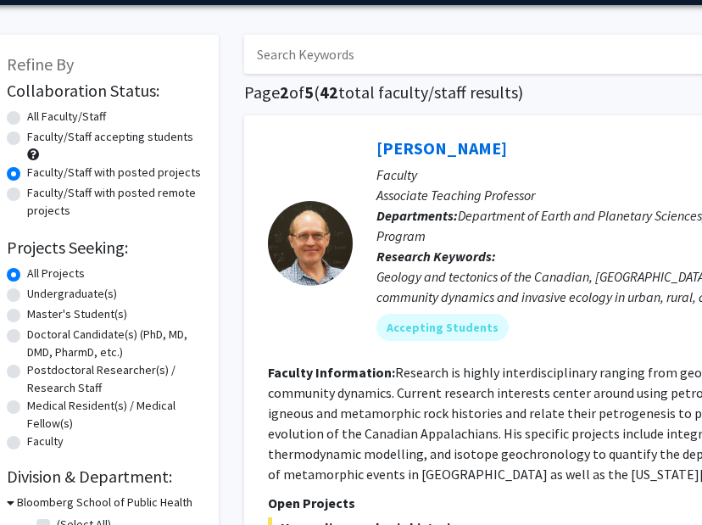
scroll to position [56, 25]
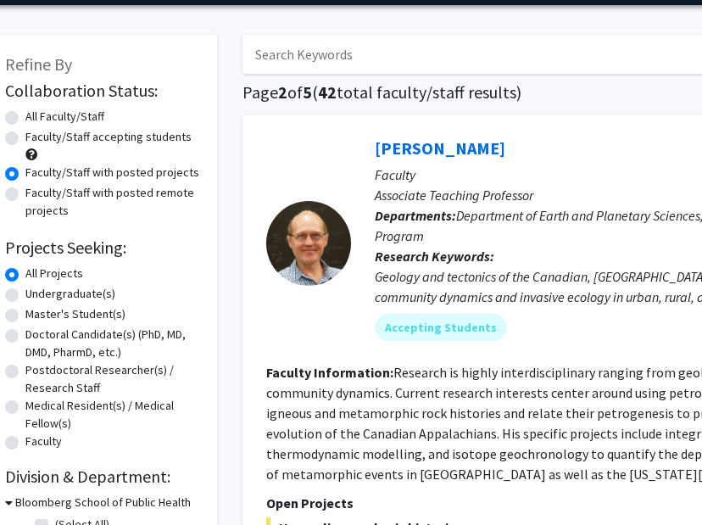
click at [25, 139] on label "Faculty/Staff accepting students" at bounding box center [108, 137] width 166 height 18
click at [25, 139] on input "Faculty/Staff accepting students" at bounding box center [30, 133] width 11 height 11
radio input "true"
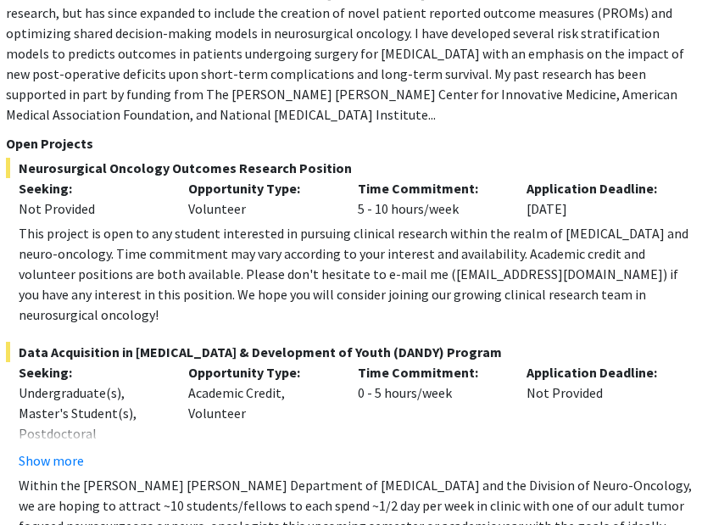
scroll to position [500, 285]
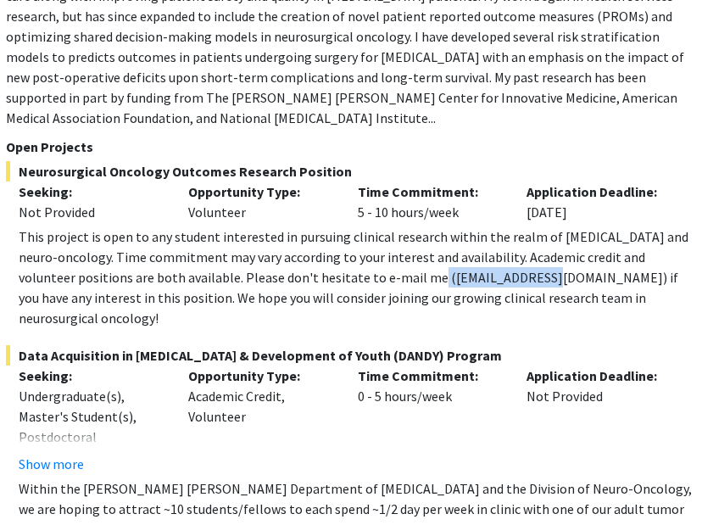
drag, startPoint x: 499, startPoint y: 258, endPoint x: 379, endPoint y: 265, distance: 120.6
click at [379, 265] on div "This project is open to any student interested in pursuing clinical research wi…" at bounding box center [358, 277] width 678 height 102
copy div "[EMAIL_ADDRESS][DOMAIN_NAME]"
